Goal: Transaction & Acquisition: Purchase product/service

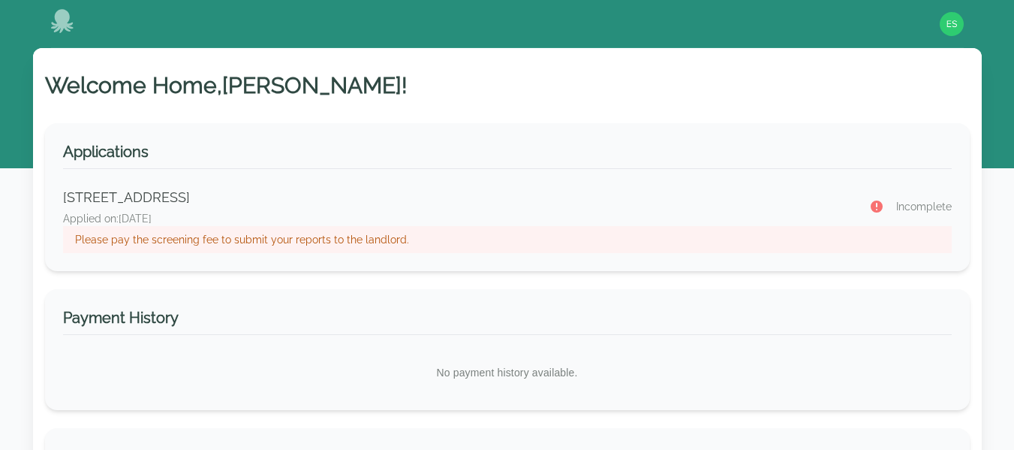
drag, startPoint x: 795, startPoint y: 177, endPoint x: 850, endPoint y: 125, distance: 75.4
click at [850, 125] on div "Applications [STREET_ADDRESS] Applied on: [DATE] Incomplete Please pay the scre…" at bounding box center [507, 197] width 925 height 148
click at [383, 236] on p "Please pay the screening fee to submit your reports to the landlord." at bounding box center [507, 239] width 865 height 15
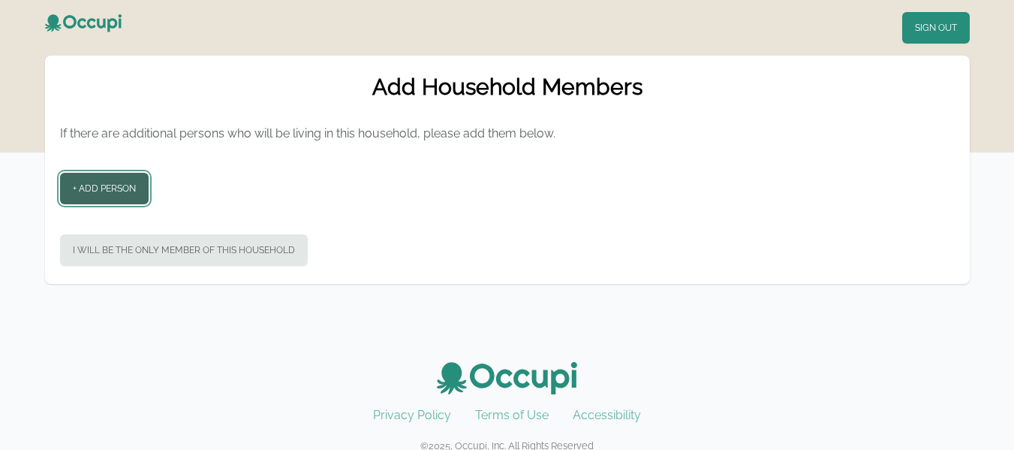
click at [100, 183] on button "+ Add Person" at bounding box center [104, 189] width 89 height 32
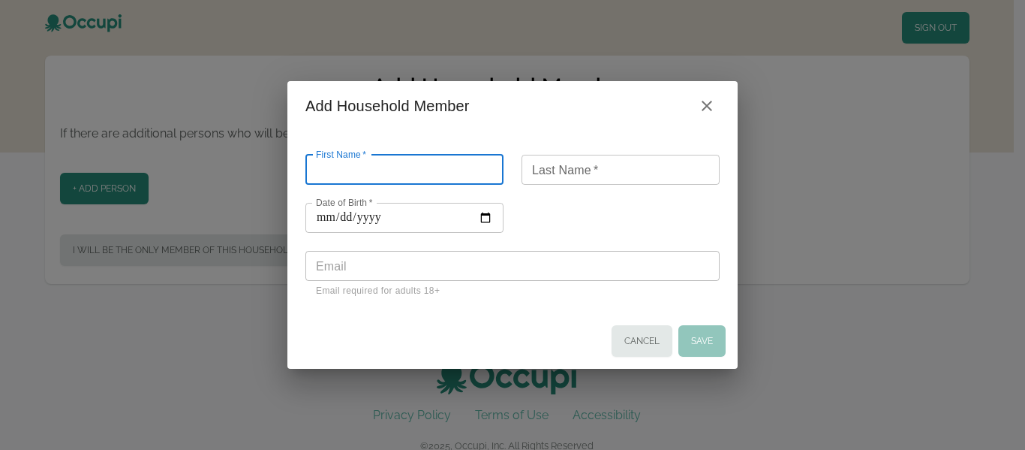
click at [383, 170] on input "First Name   *" at bounding box center [404, 170] width 198 height 30
type input "*"
type input "******"
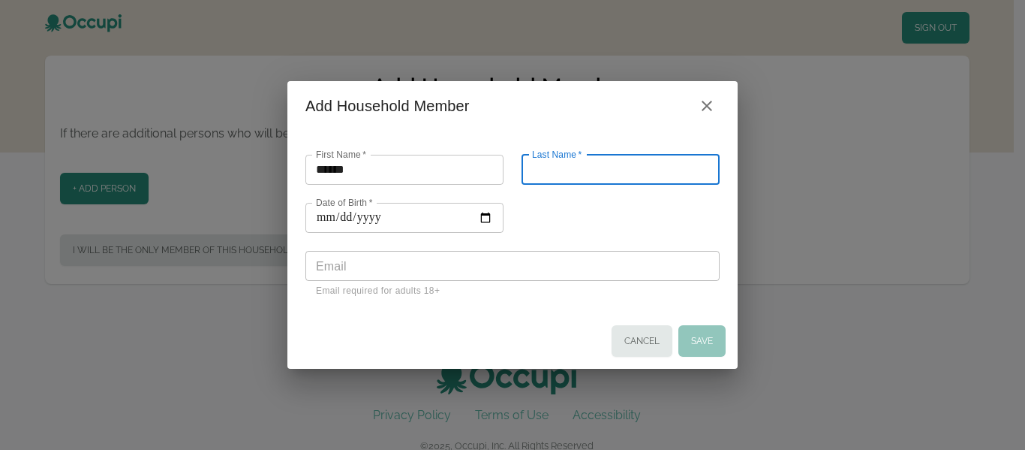
click at [538, 173] on input "Last Name   *" at bounding box center [621, 170] width 198 height 30
type input "*****"
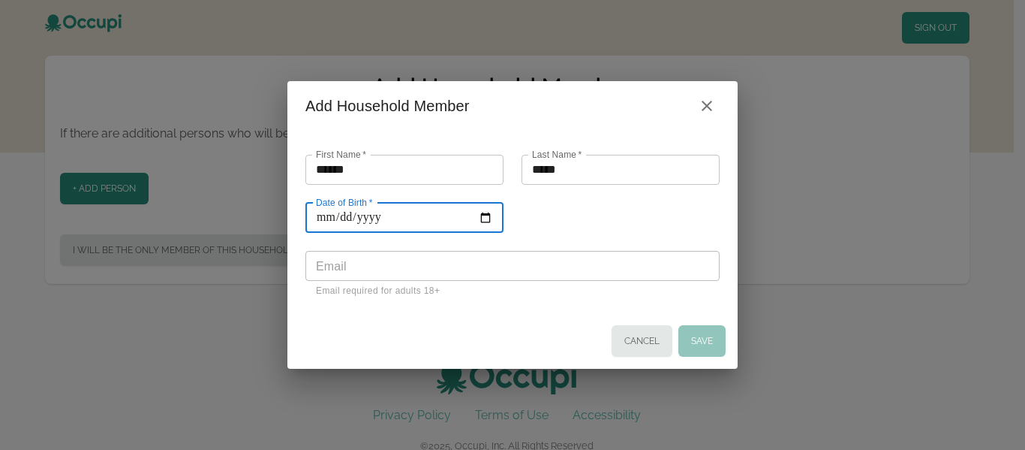
click at [483, 220] on input "Date of Birth   *" at bounding box center [404, 218] width 198 height 30
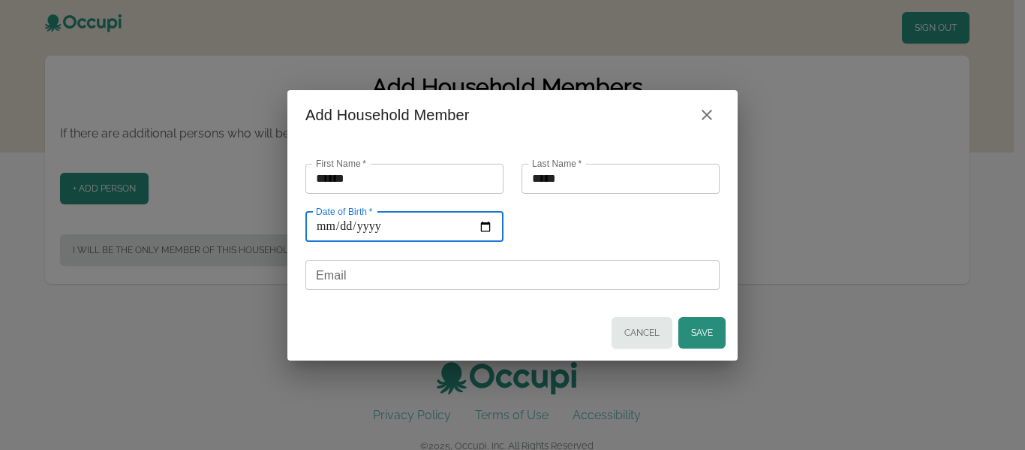
type input "**********"
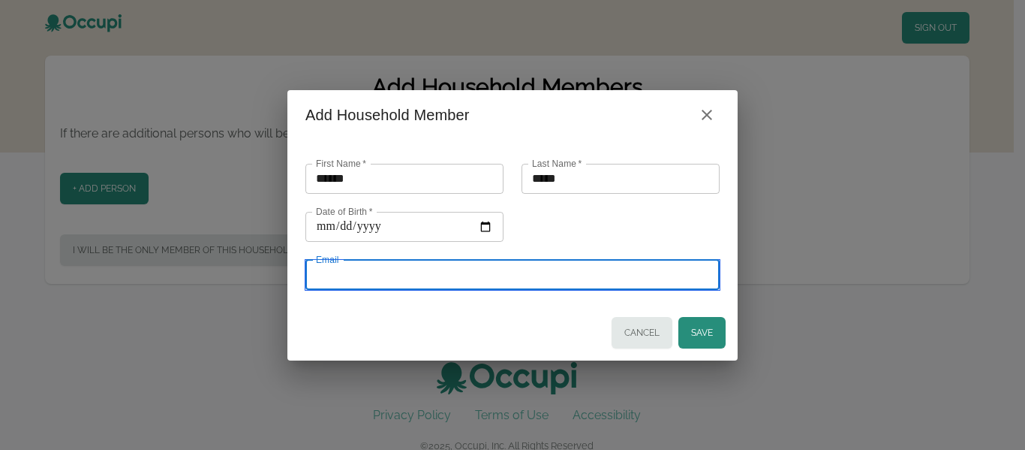
click at [438, 275] on input "Email" at bounding box center [512, 275] width 414 height 30
type input "**********"
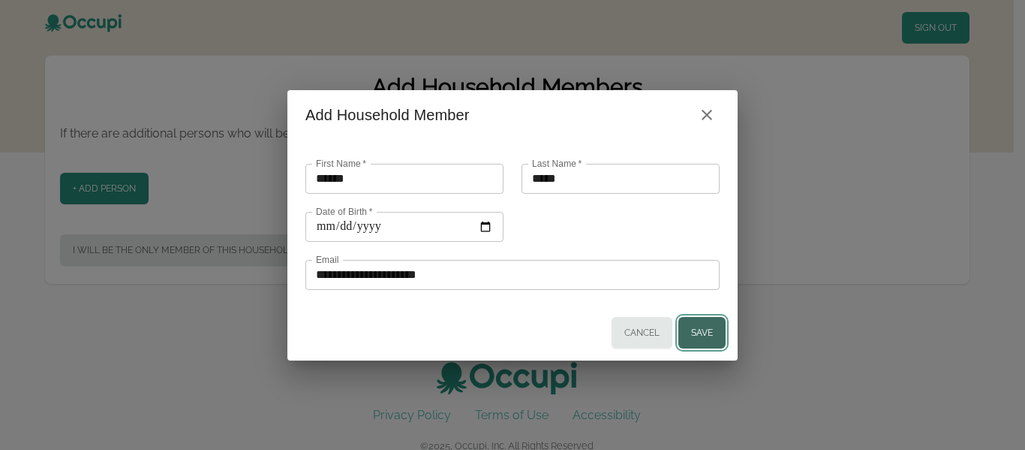
click at [698, 329] on button "Save" at bounding box center [701, 333] width 47 height 32
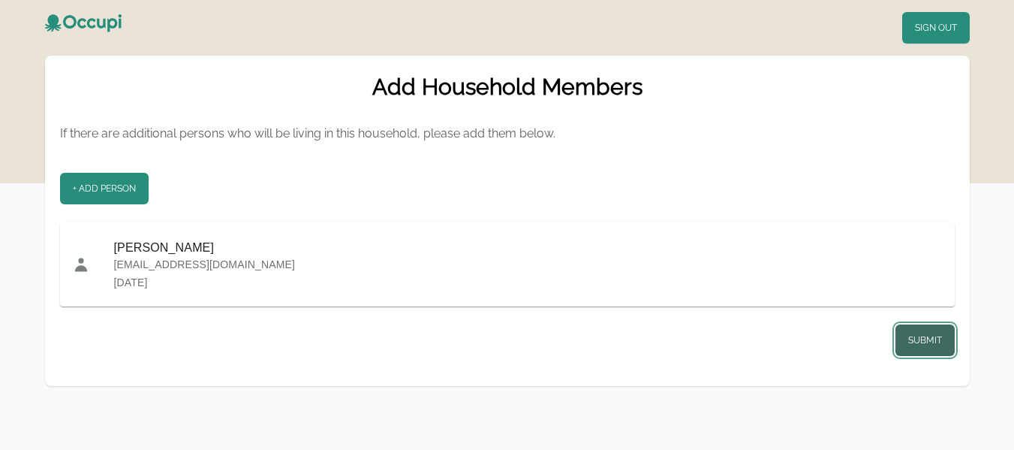
click at [922, 332] on button "Submit" at bounding box center [924, 340] width 59 height 32
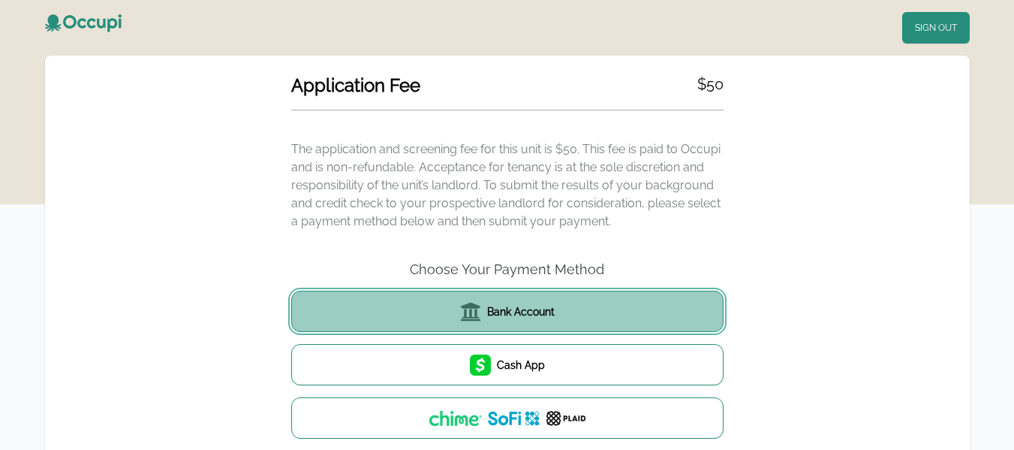
click at [636, 299] on button "Bank Account" at bounding box center [507, 310] width 432 height 41
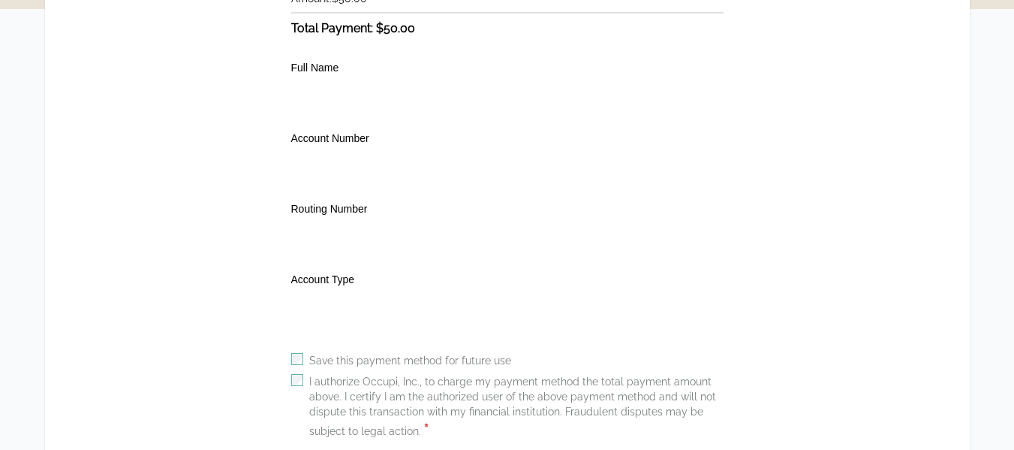
scroll to position [303, 0]
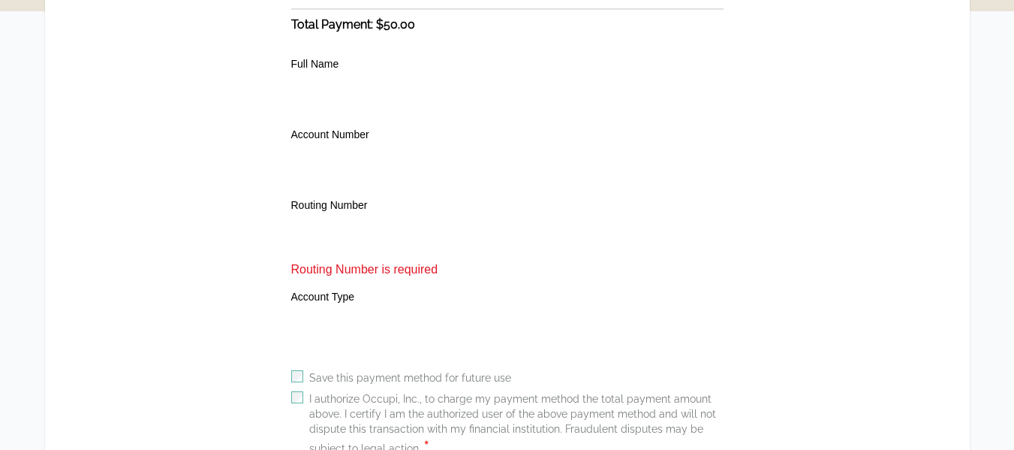
click at [301, 404] on div "I authorize Occupi, Inc., to charge my payment method the total payment amount …" at bounding box center [507, 424] width 432 height 66
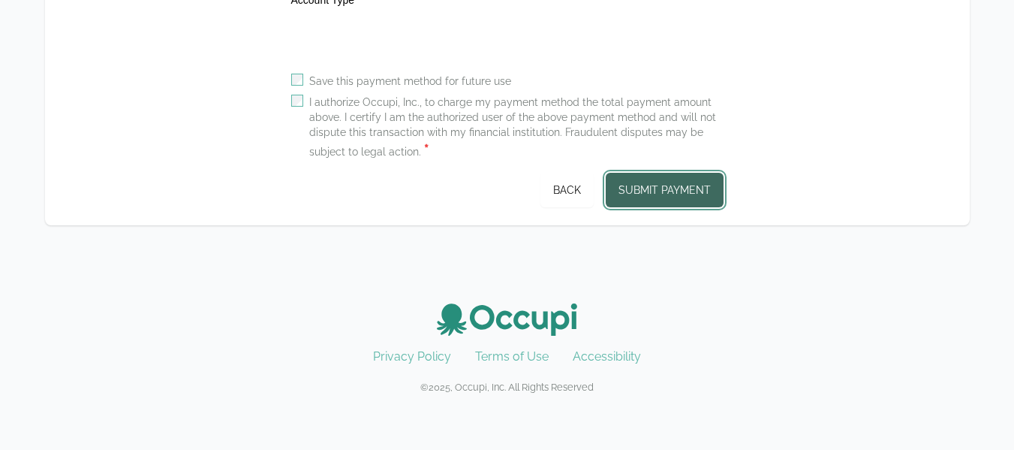
click at [668, 179] on button "Submit Payment" at bounding box center [665, 190] width 118 height 35
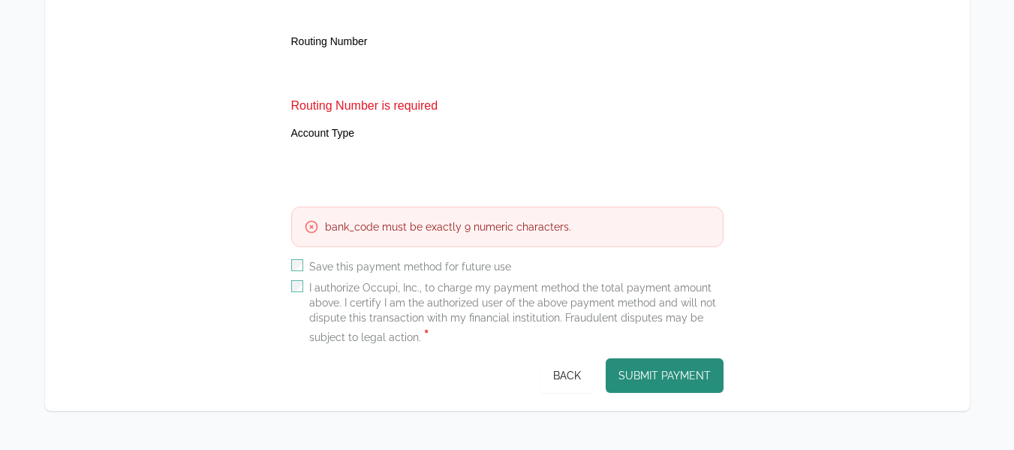
scroll to position [465, 0]
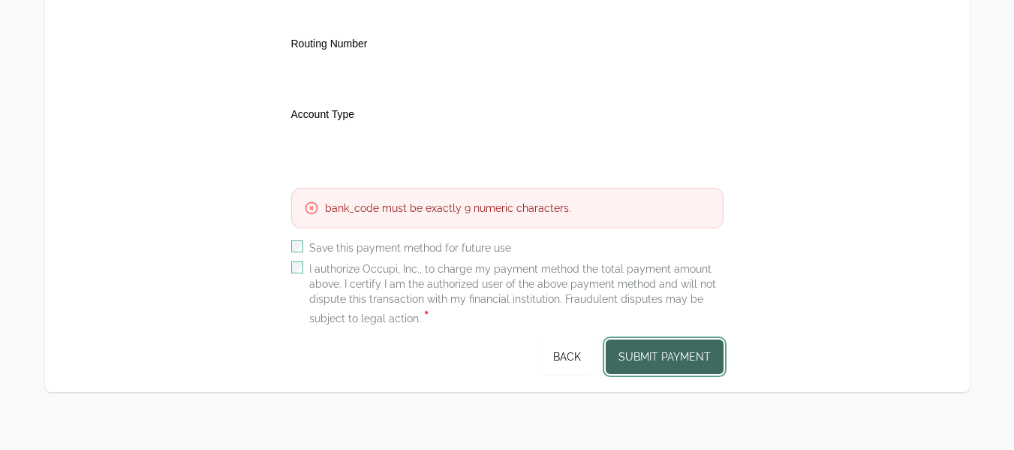
click at [702, 363] on button "Submit Payment" at bounding box center [665, 356] width 118 height 35
